Goal: Check status

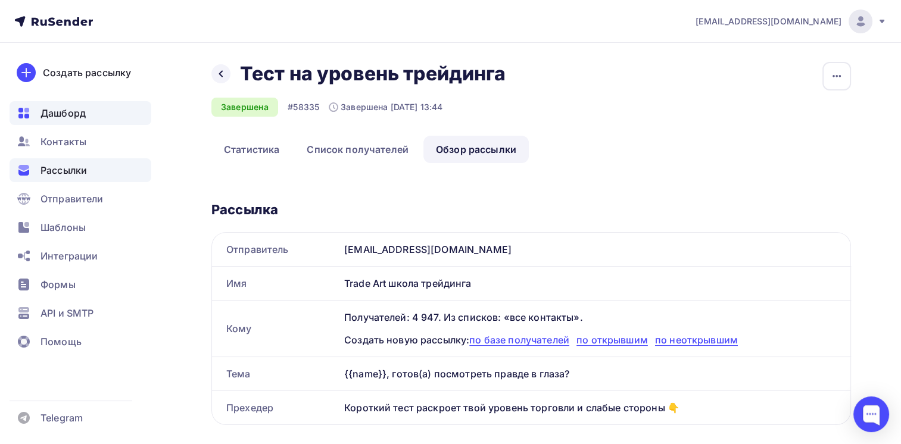
click at [52, 113] on span "Дашборд" at bounding box center [62, 113] width 45 height 14
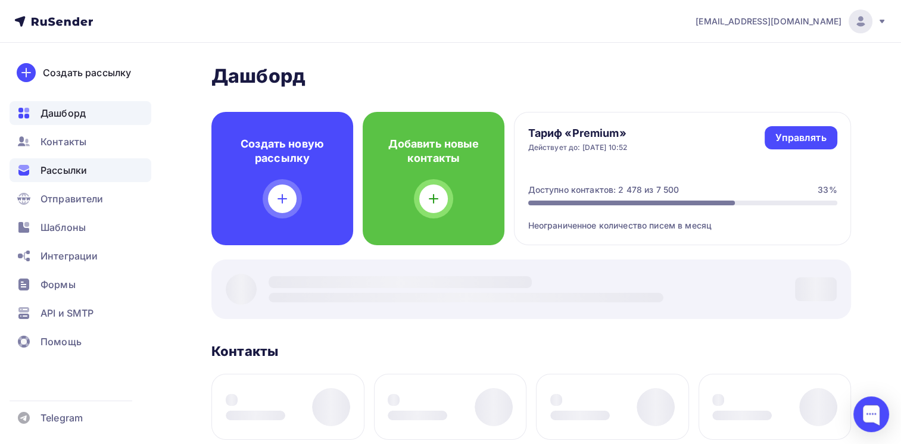
click at [68, 172] on span "Рассылки" at bounding box center [63, 170] width 46 height 14
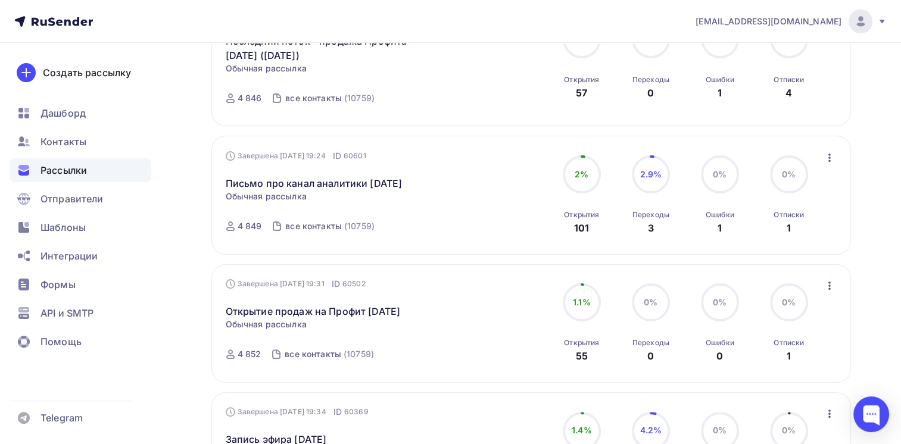
scroll to position [238, 0]
click at [378, 181] on link "Письмо про канал аналитики 26 сентября" at bounding box center [314, 183] width 177 height 14
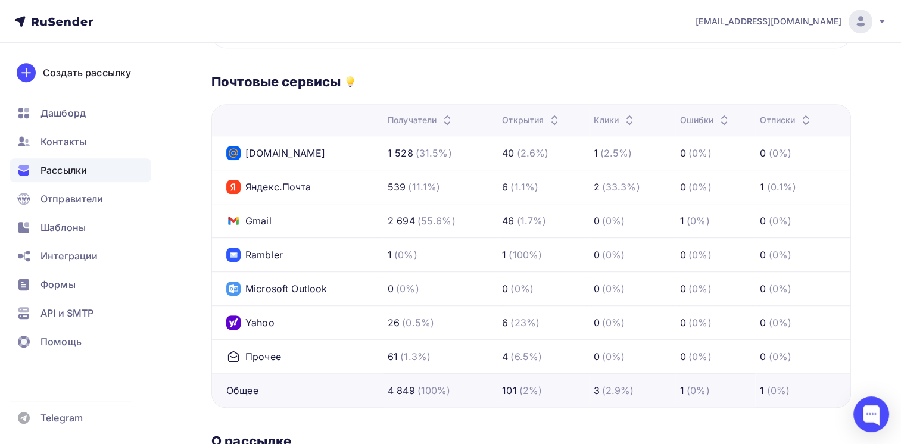
scroll to position [536, 0]
